Goal: Register for event/course

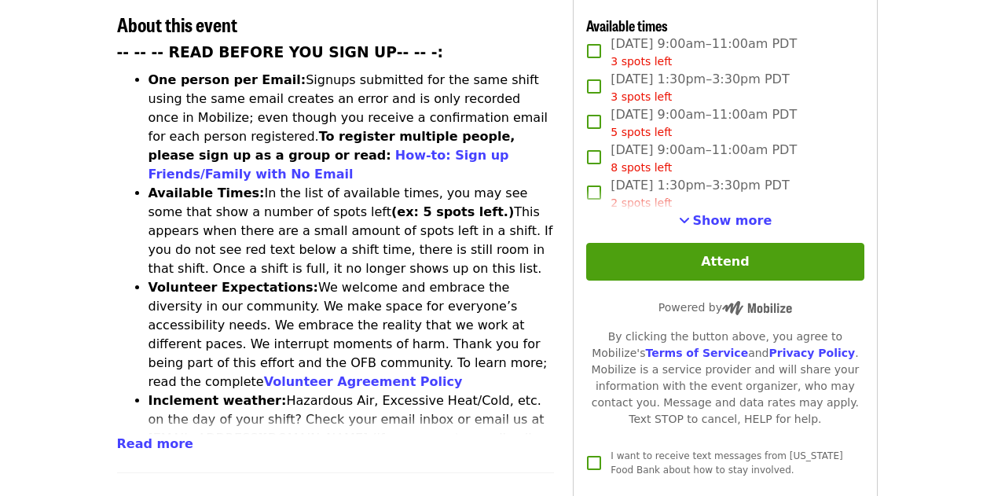
scroll to position [523, 0]
